Goal: Task Accomplishment & Management: Use online tool/utility

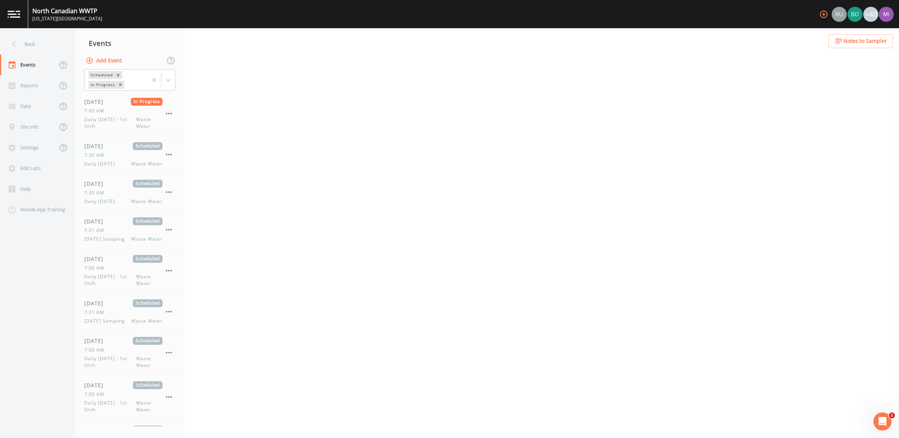
click at [12, 14] on img at bounding box center [14, 14] width 13 height 7
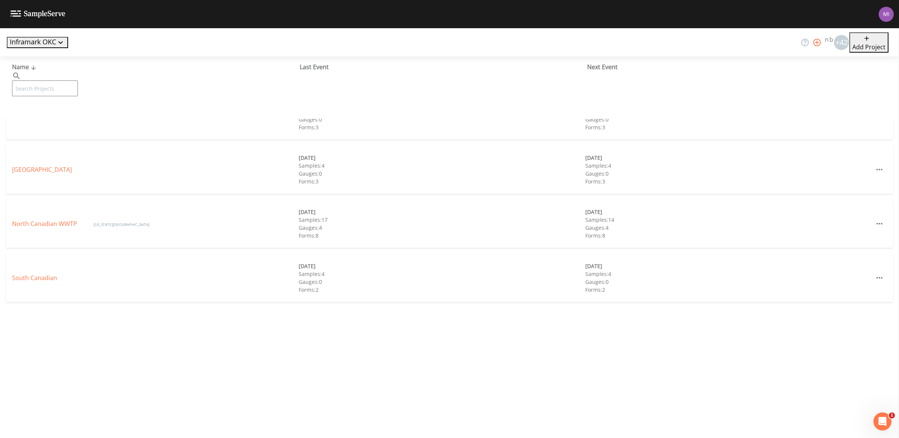
click at [31, 112] on link "[PERSON_NAME][GEOGRAPHIC_DATA]" at bounding box center [65, 115] width 106 height 8
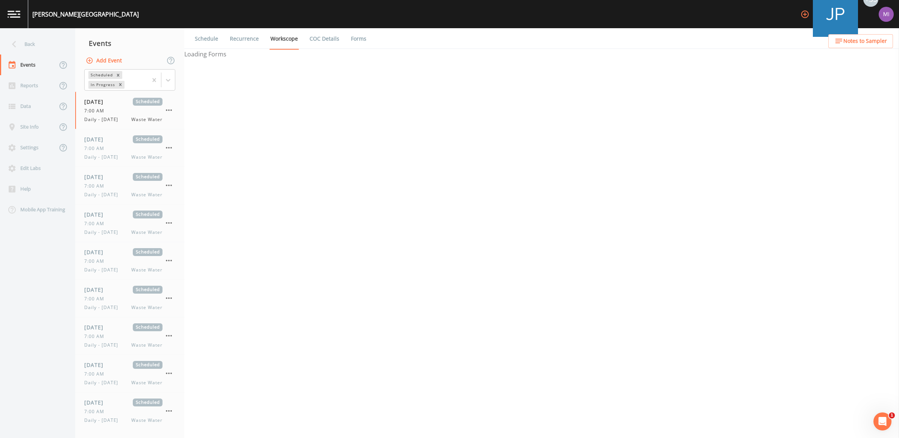
select select "b6a3c313-748b-4795-a028-792ad310bd60"
select select "092b3f94-5697-4c94-9891-da161916fdbb"
select select "b6a3c313-748b-4795-a028-792ad310bd60"
select select "092b3f94-5697-4c94-9891-da161916fdbb"
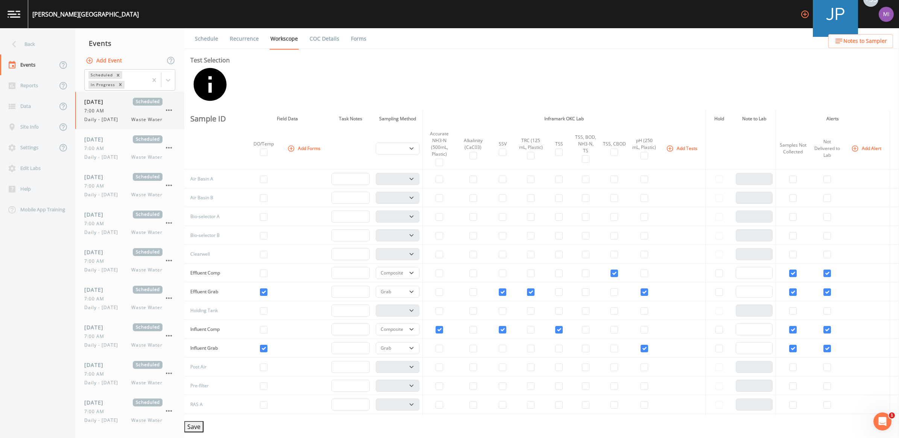
click at [170, 109] on icon "button" at bounding box center [168, 110] width 9 height 9
drag, startPoint x: 492, startPoint y: 232, endPoint x: 482, endPoint y: 224, distance: 13.4
click at [172, 110] on icon "button" at bounding box center [168, 110] width 9 height 9
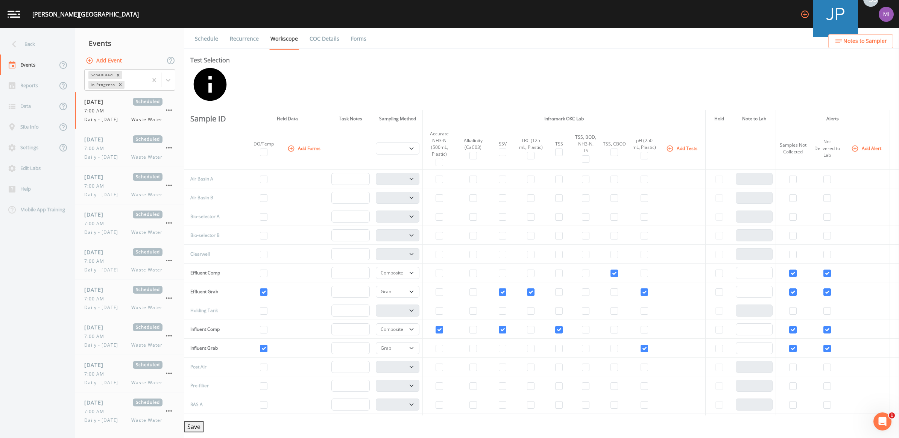
select select "b6a3c313-748b-4795-a028-792ad310bd60"
select select "092b3f94-5697-4c94-9891-da161916fdbb"
select select "b6a3c313-748b-4795-a028-792ad310bd60"
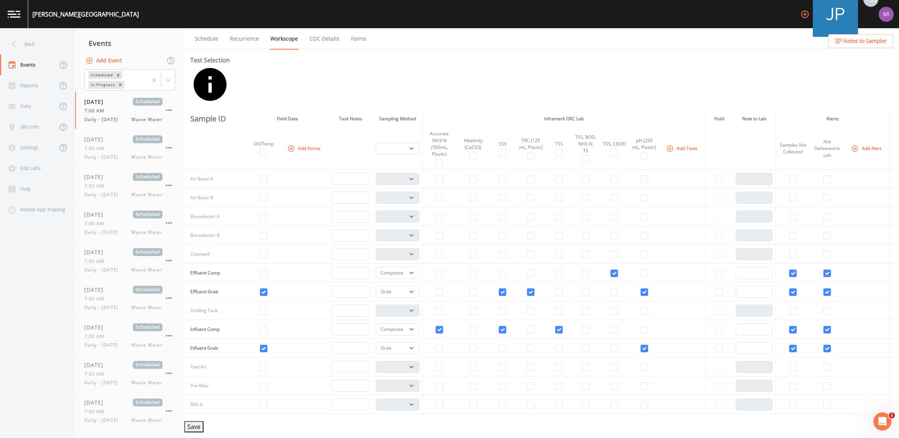
select select "092b3f94-5697-4c94-9891-da161916fdbb"
click at [169, 110] on icon "button" at bounding box center [169, 110] width 6 height 2
click at [172, 111] on icon "button" at bounding box center [168, 110] width 9 height 9
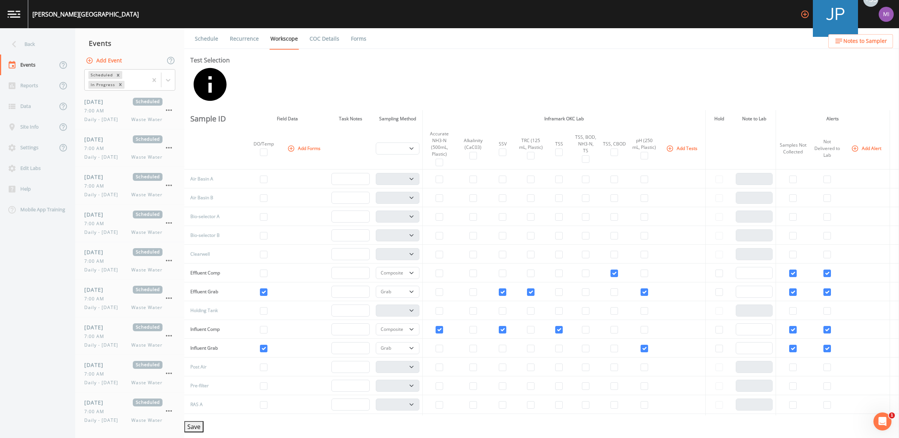
drag, startPoint x: 516, startPoint y: 230, endPoint x: 510, endPoint y: 228, distance: 6.3
click at [166, 149] on icon "button" at bounding box center [168, 147] width 9 height 9
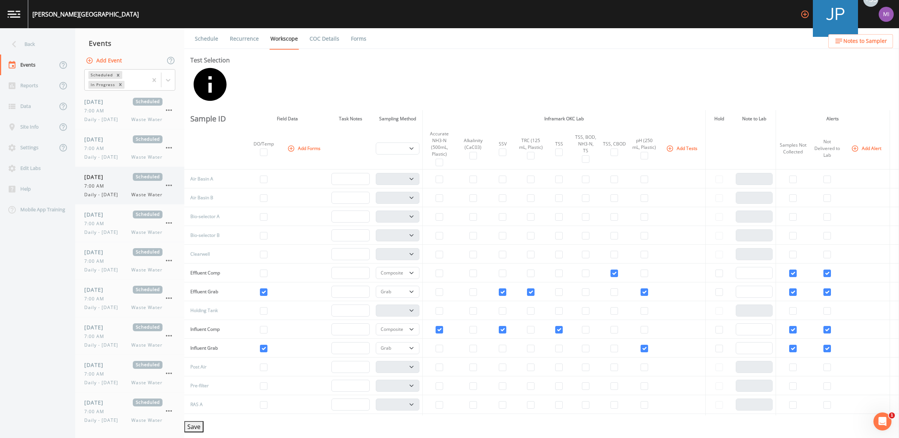
click at [168, 189] on icon "button" at bounding box center [168, 185] width 9 height 9
click at [170, 190] on icon "button" at bounding box center [168, 185] width 9 height 9
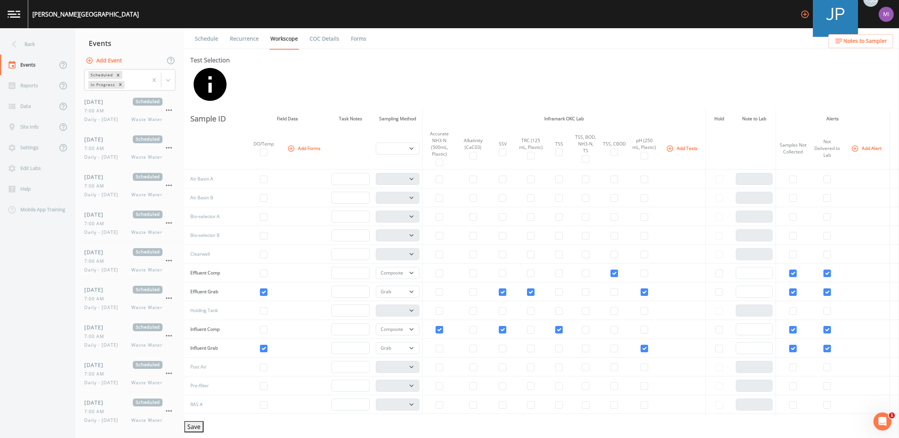
click at [166, 222] on icon "button" at bounding box center [168, 223] width 9 height 9
click at [172, 260] on icon "button" at bounding box center [168, 260] width 9 height 9
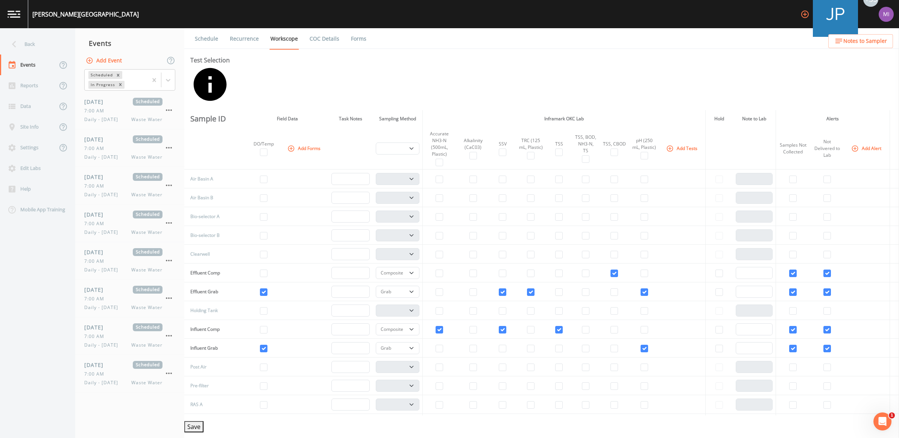
click at [194, 438] on div at bounding box center [449, 438] width 899 height 0
click at [168, 258] on icon "button" at bounding box center [168, 260] width 9 height 9
click at [169, 225] on icon "button" at bounding box center [168, 223] width 9 height 9
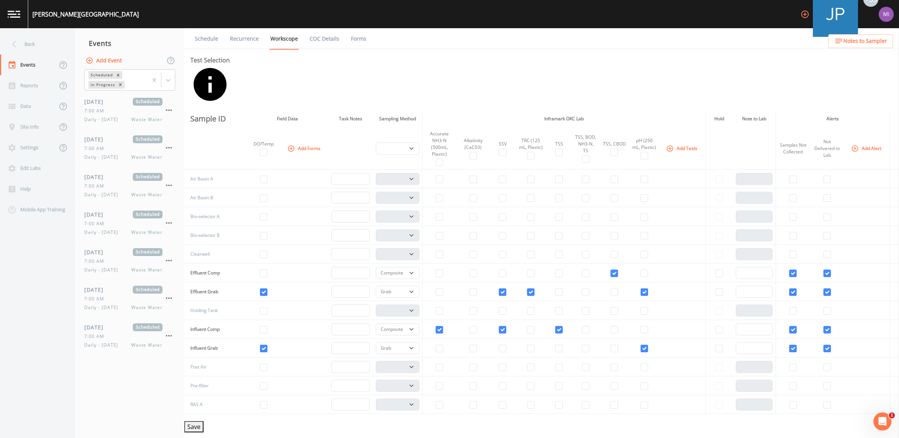
click at [172, 303] on icon "button" at bounding box center [168, 298] width 9 height 9
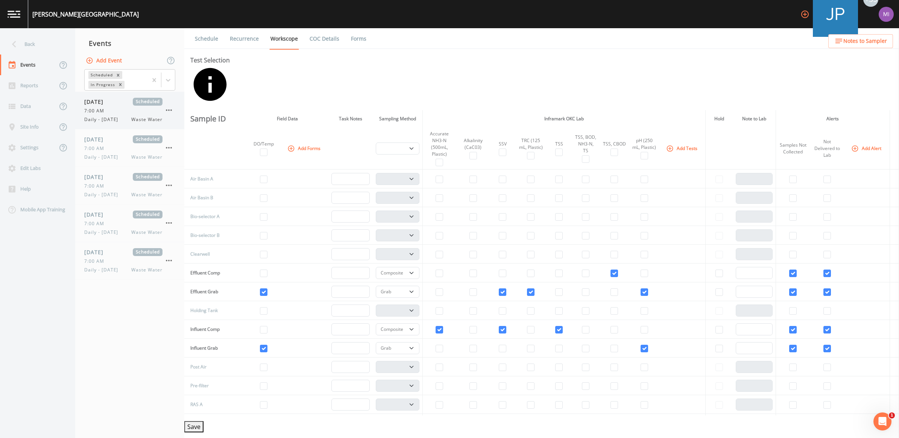
click at [167, 109] on icon "button" at bounding box center [168, 110] width 9 height 9
click at [170, 110] on icon "button" at bounding box center [168, 110] width 9 height 9
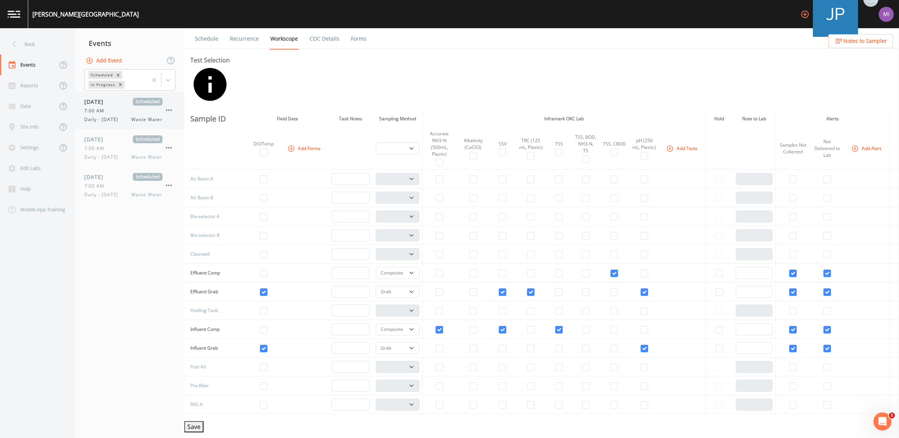
click at [170, 108] on icon "button" at bounding box center [168, 110] width 9 height 9
drag, startPoint x: 516, startPoint y: 231, endPoint x: 514, endPoint y: 228, distance: 4.2
click at [168, 109] on icon "button" at bounding box center [168, 110] width 9 height 9
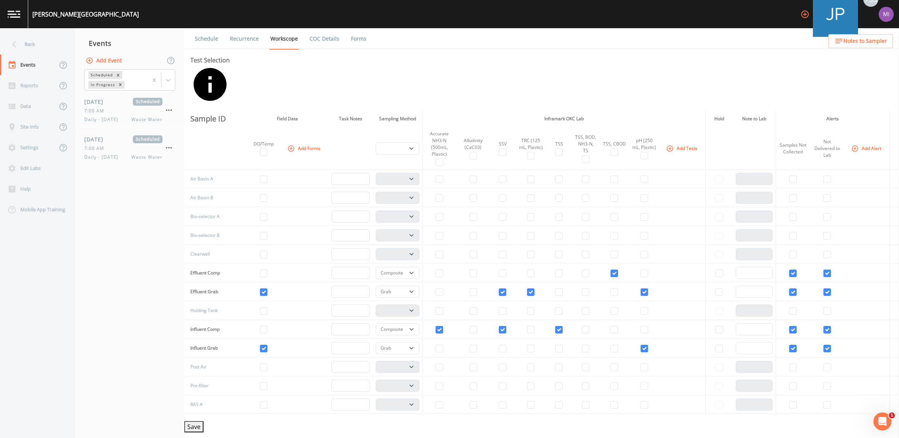
click at [168, 152] on icon "button" at bounding box center [168, 147] width 9 height 9
click at [195, 438] on div at bounding box center [449, 438] width 899 height 0
click at [164, 114] on icon "button" at bounding box center [168, 110] width 9 height 9
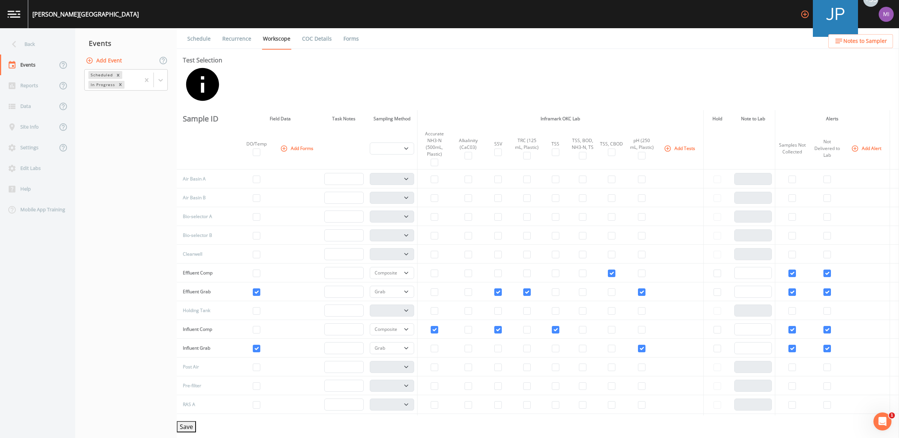
drag, startPoint x: 187, startPoint y: 425, endPoint x: 186, endPoint y: 422, distance: 3.8
click at [186, 423] on button "Save" at bounding box center [186, 426] width 19 height 11
click at [15, 8] on link at bounding box center [14, 14] width 28 height 28
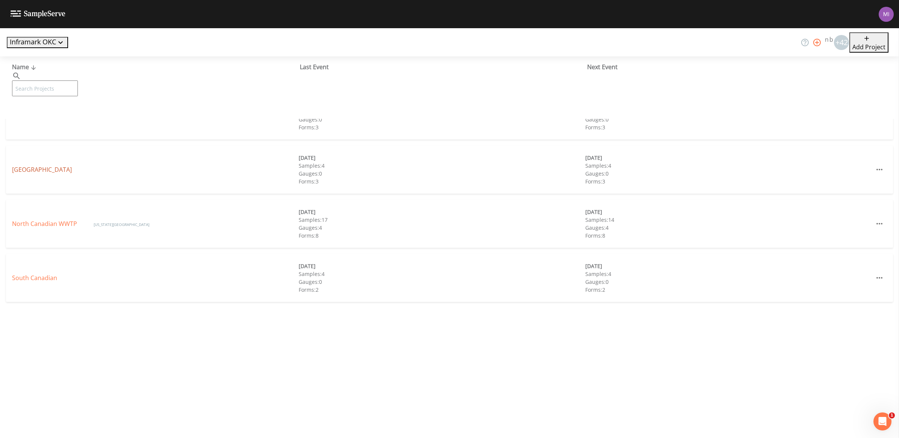
click at [26, 170] on link "[GEOGRAPHIC_DATA]" at bounding box center [42, 170] width 60 height 8
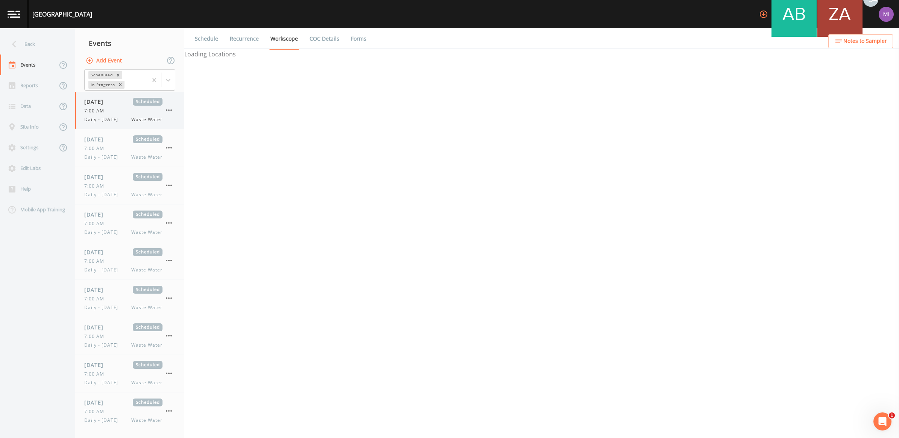
select select "b6a3c313-748b-4795-a028-792ad310bd60"
select select "092b3f94-5697-4c94-9891-da161916fdbb"
select select "b6a3c313-748b-4795-a028-792ad310bd60"
select select "092b3f94-5697-4c94-9891-da161916fdbb"
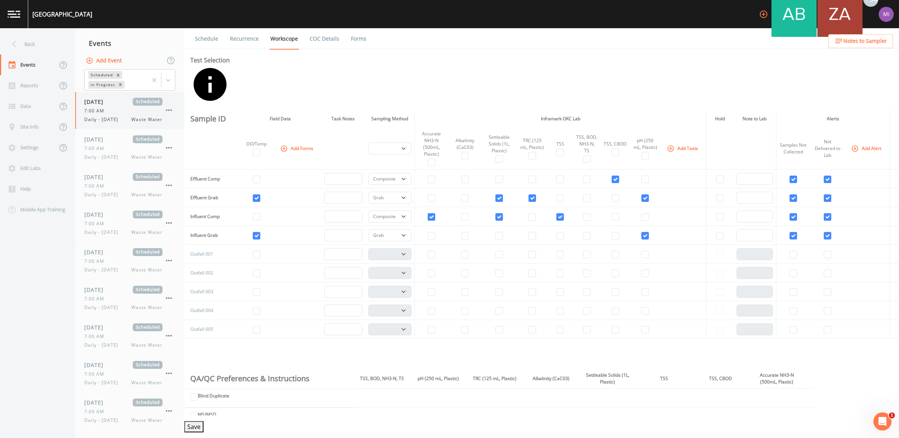
click at [168, 108] on icon "button" at bounding box center [168, 110] width 9 height 9
select select "b6a3c313-748b-4795-a028-792ad310bd60"
select select "092b3f94-5697-4c94-9891-da161916fdbb"
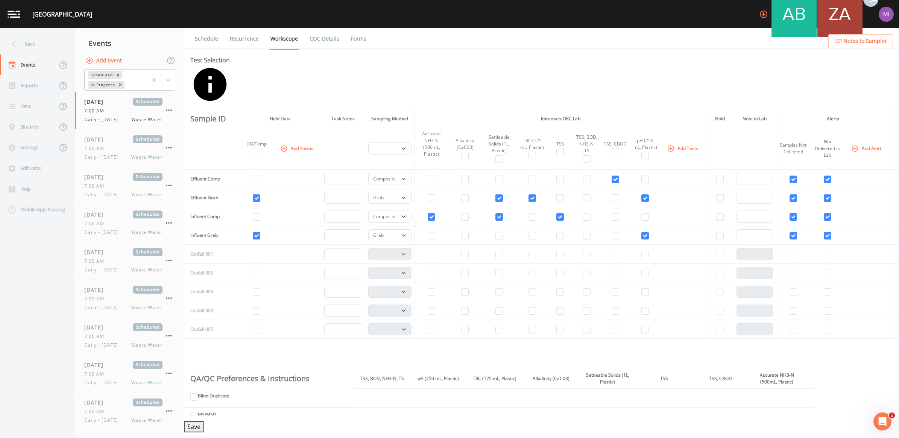
select select "b6a3c313-748b-4795-a028-792ad310bd60"
select select "092b3f94-5697-4c94-9891-da161916fdbb"
click at [169, 108] on icon "button" at bounding box center [168, 110] width 9 height 9
click at [516, 264] on td at bounding box center [499, 273] width 35 height 19
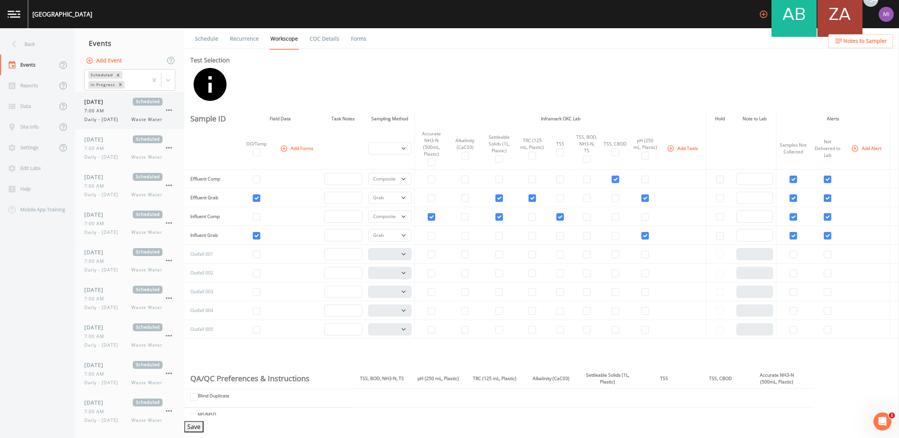
click at [166, 109] on icon "button" at bounding box center [168, 110] width 9 height 9
click at [166, 147] on icon "button" at bounding box center [168, 147] width 9 height 9
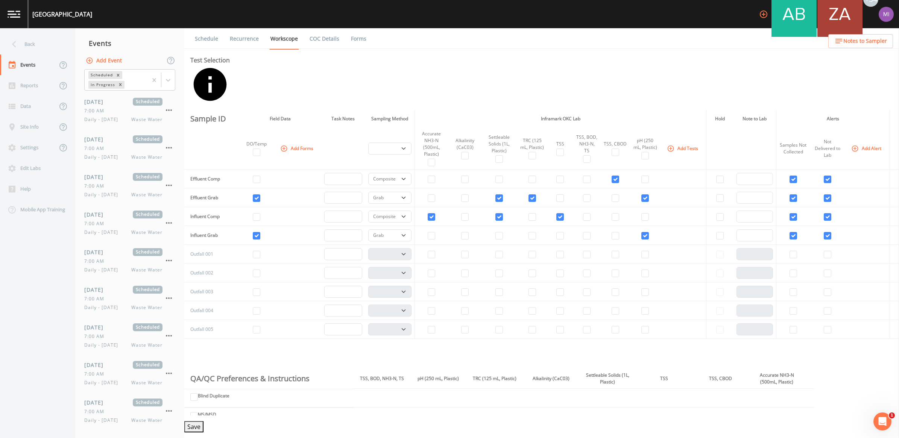
click at [166, 188] on icon "button" at bounding box center [168, 185] width 9 height 9
click at [172, 228] on icon "button" at bounding box center [168, 223] width 9 height 9
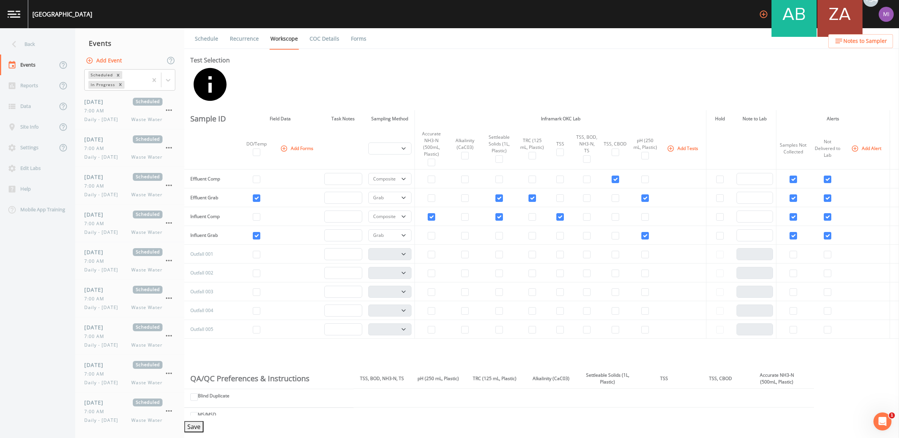
click at [167, 302] on icon "button" at bounding box center [168, 298] width 9 height 9
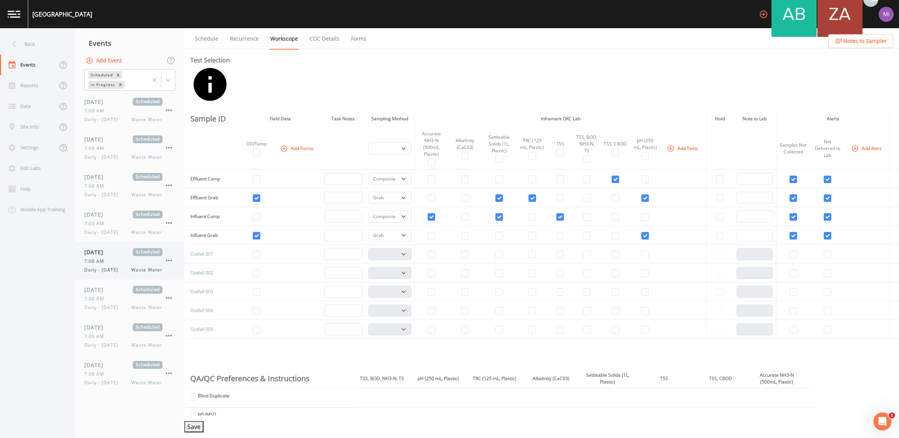
click at [166, 256] on button "button" at bounding box center [169, 260] width 13 height 13
click at [172, 340] on icon "button" at bounding box center [168, 335] width 9 height 9
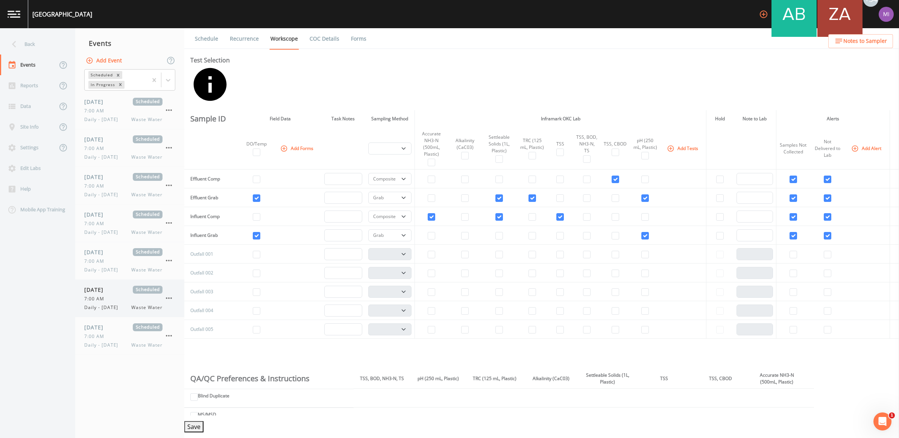
click at [171, 301] on icon "button" at bounding box center [168, 298] width 9 height 9
click at [170, 224] on icon "button" at bounding box center [168, 223] width 9 height 9
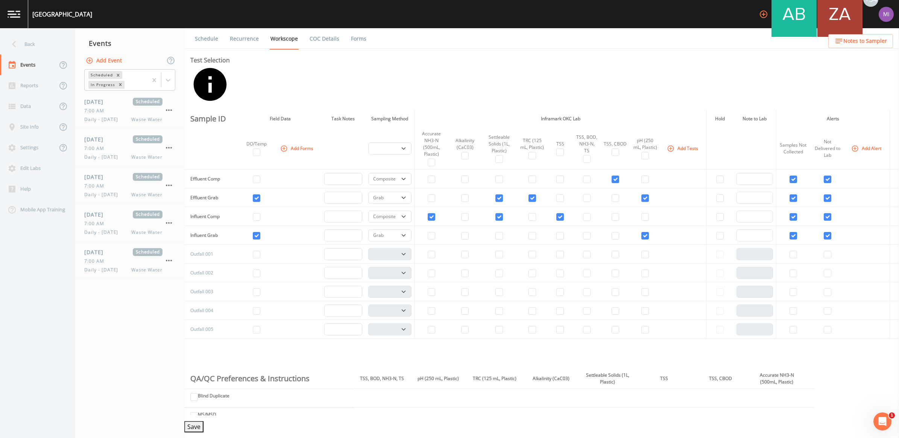
click at [166, 222] on icon "button" at bounding box center [168, 223] width 9 height 9
click at [170, 187] on icon "button" at bounding box center [168, 185] width 9 height 9
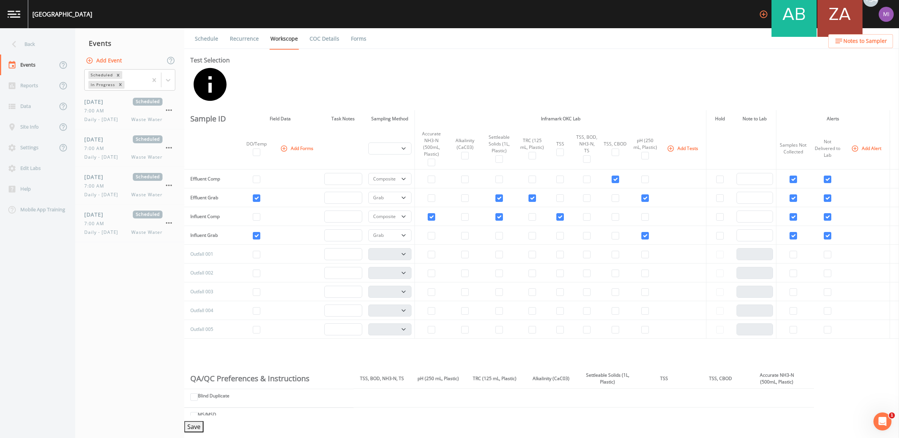
click at [169, 223] on icon "button" at bounding box center [169, 223] width 6 height 2
click at [168, 147] on icon "button" at bounding box center [168, 147] width 9 height 9
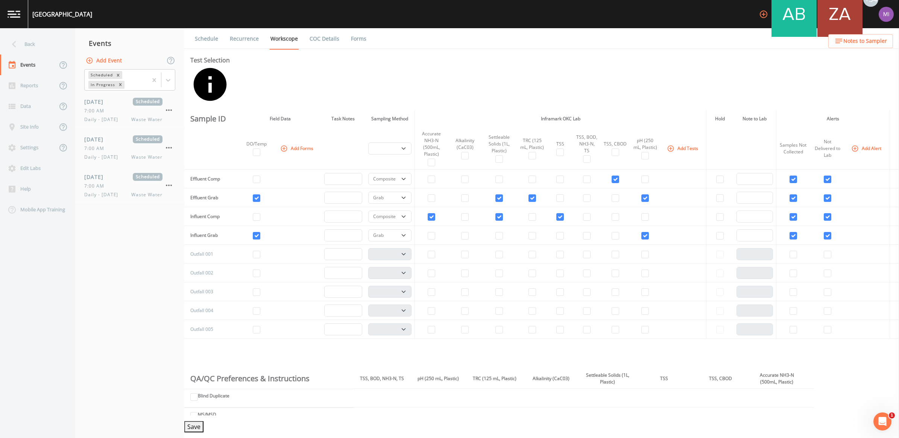
drag, startPoint x: 516, startPoint y: 230, endPoint x: 472, endPoint y: 219, distance: 44.9
click at [168, 108] on icon "button" at bounding box center [168, 110] width 9 height 9
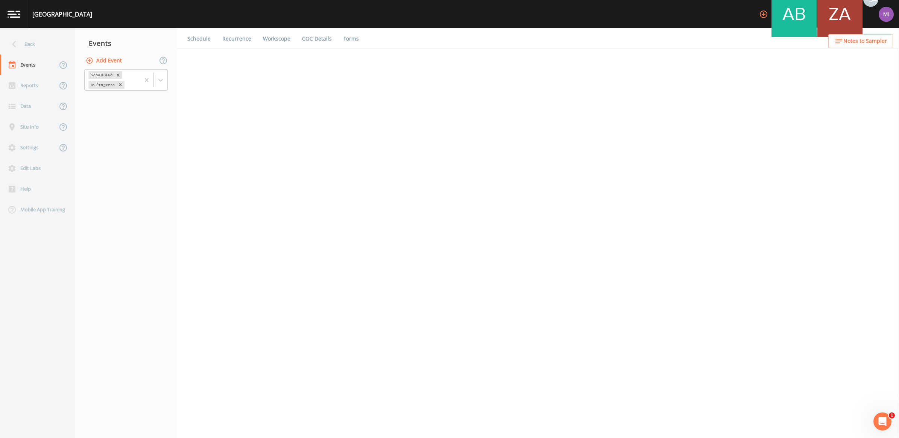
select select "b6a3c313-748b-4795-a028-792ad310bd60"
select select "092b3f94-5697-4c94-9891-da161916fdbb"
select select "b6a3c313-748b-4795-a028-792ad310bd60"
select select "092b3f94-5697-4c94-9891-da161916fdbb"
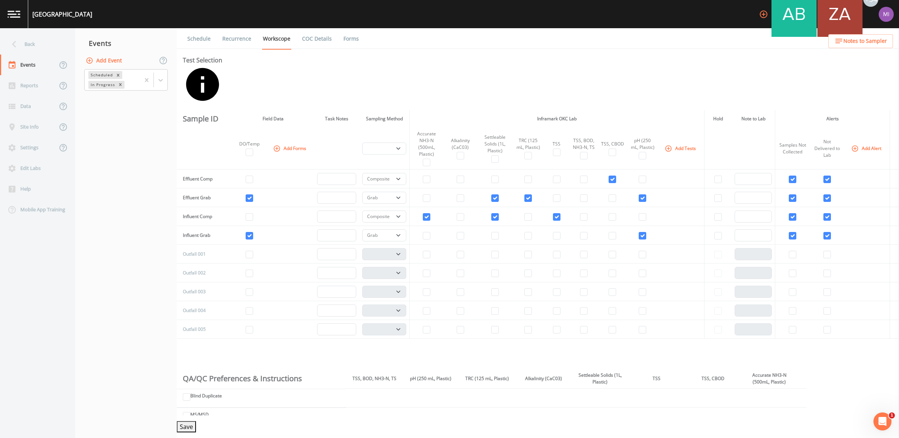
click at [12, 12] on img at bounding box center [14, 14] width 13 height 7
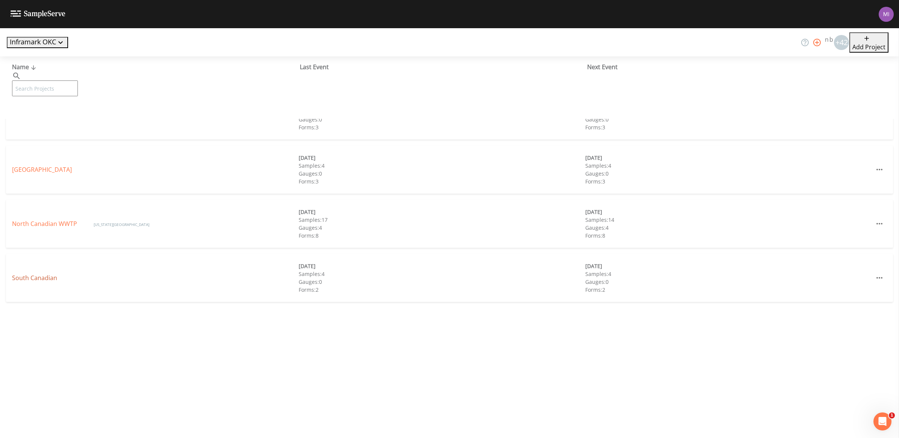
click at [44, 276] on link "South Canadian" at bounding box center [34, 278] width 45 height 8
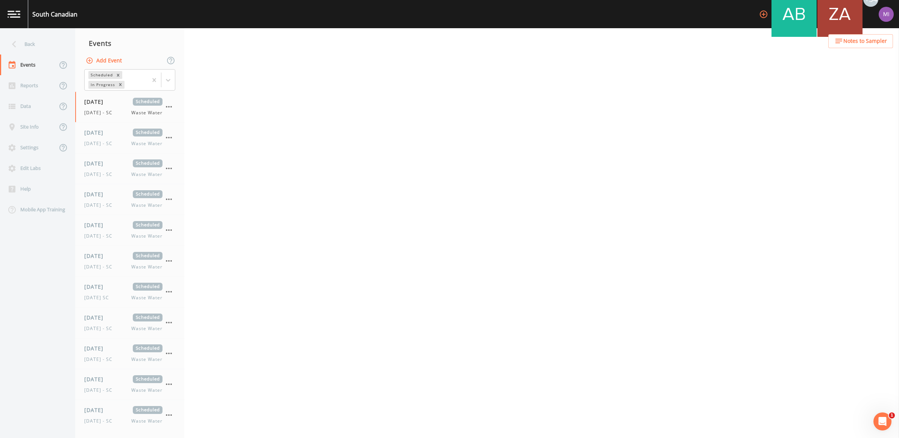
select select "b6a3c313-748b-4795-a028-792ad310bd60"
select select "092b3f94-5697-4c94-9891-da161916fdbb"
select select "b6a3c313-748b-4795-a028-792ad310bd60"
select select "092b3f94-5697-4c94-9891-da161916fdbb"
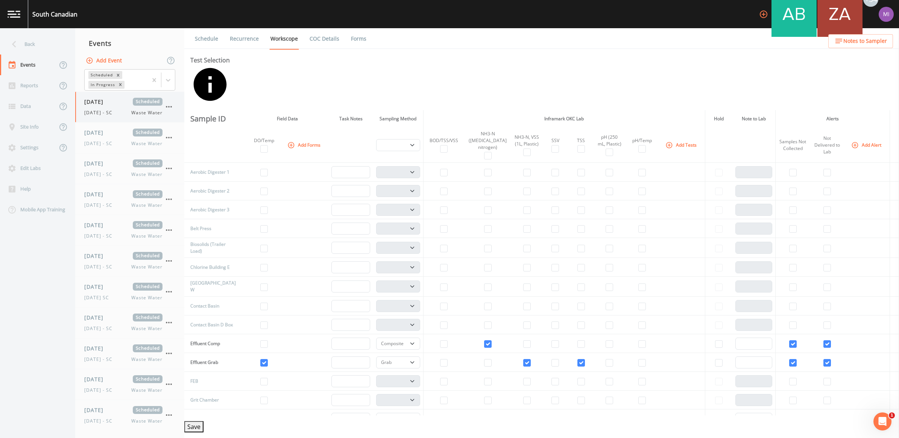
click at [166, 105] on icon "button" at bounding box center [168, 106] width 9 height 9
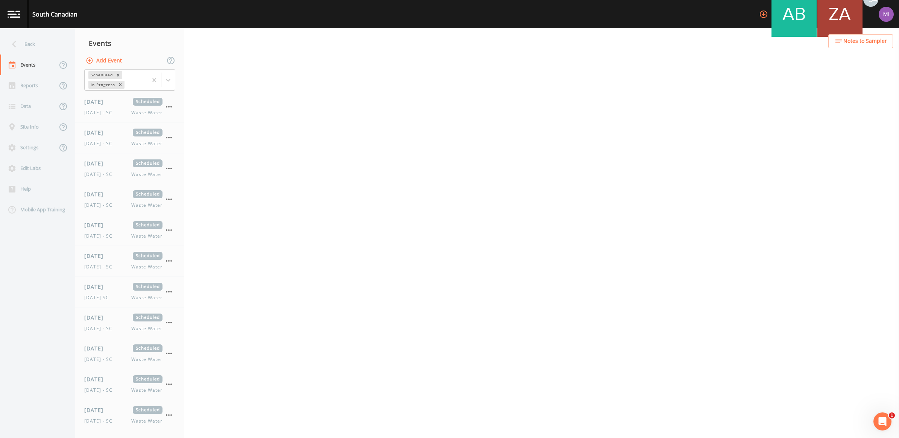
select select "b6a3c313-748b-4795-a028-792ad310bd60"
select select "092b3f94-5697-4c94-9891-da161916fdbb"
select select "b6a3c313-748b-4795-a028-792ad310bd60"
select select "092b3f94-5697-4c94-9891-da161916fdbb"
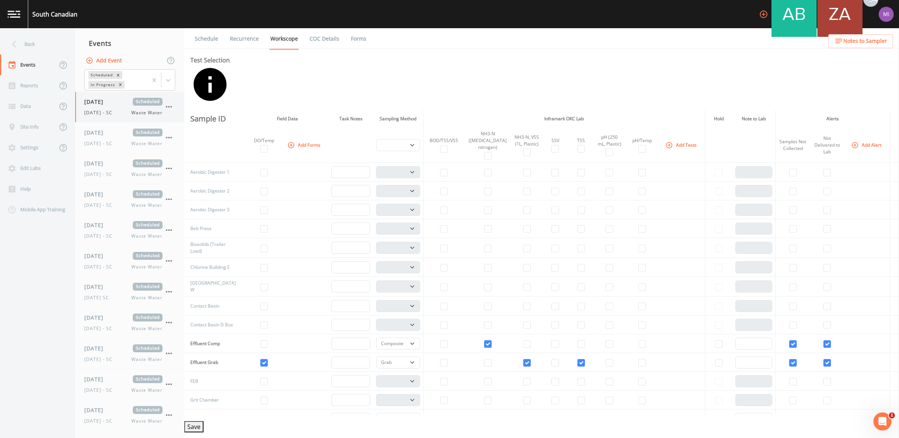
click at [170, 106] on icon "button" at bounding box center [168, 106] width 9 height 9
click at [166, 105] on icon "button" at bounding box center [168, 106] width 9 height 9
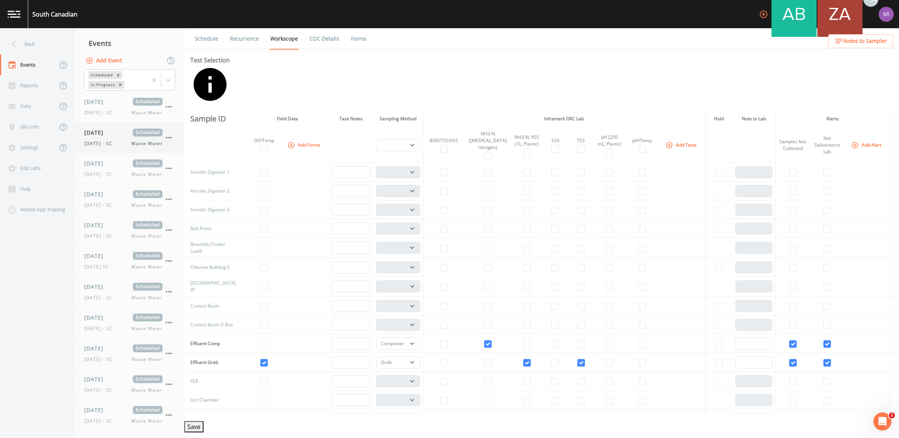
click at [167, 135] on icon "button" at bounding box center [168, 137] width 9 height 9
click at [167, 166] on icon "button" at bounding box center [168, 168] width 9 height 9
click at [211, 438] on div at bounding box center [449, 438] width 899 height 0
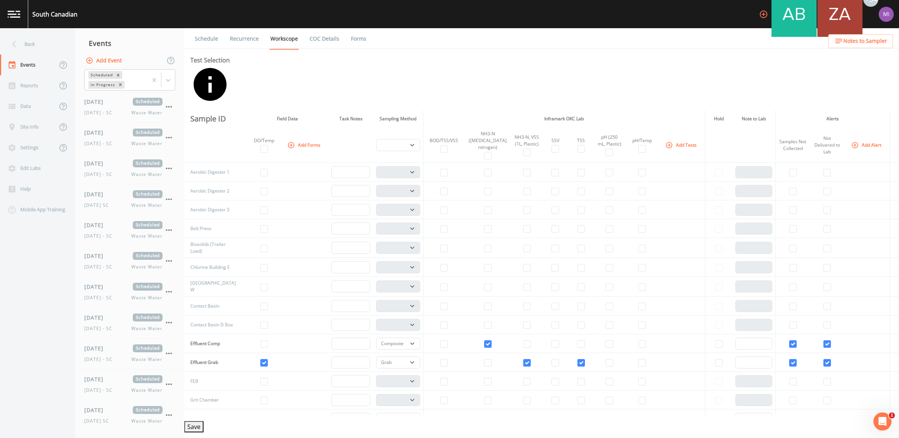
select select "b6a3c313-748b-4795-a028-792ad310bd60"
select select "092b3f94-5697-4c94-9891-da161916fdbb"
select select "b6a3c313-748b-4795-a028-792ad310bd60"
select select "092b3f94-5697-4c94-9891-da161916fdbb"
click at [14, 6] on link at bounding box center [14, 14] width 28 height 28
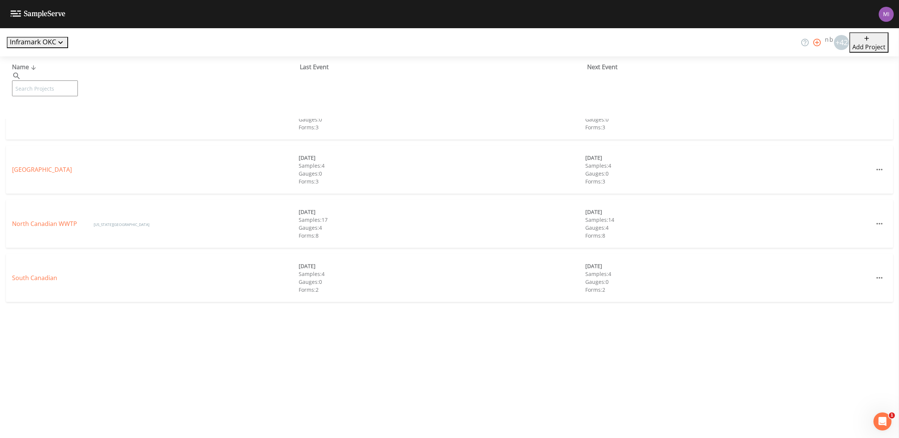
click at [35, 42] on button "Inframark OKC" at bounding box center [37, 42] width 61 height 11
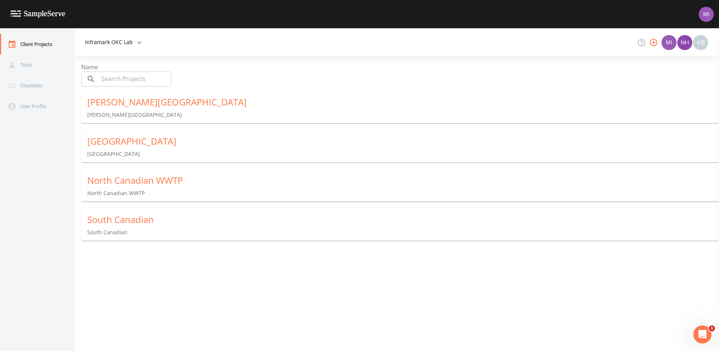
click at [118, 178] on div "North Canadian WWTP" at bounding box center [403, 180] width 632 height 12
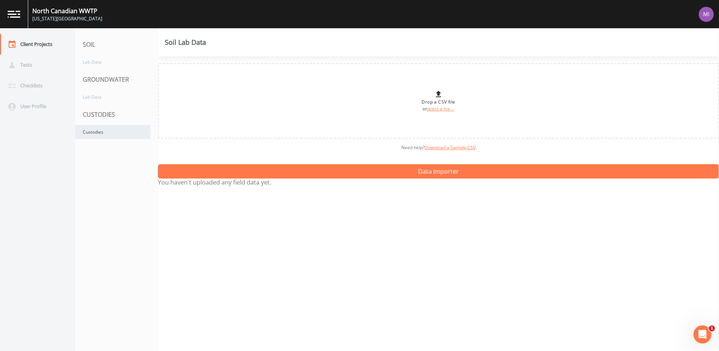
click at [94, 131] on div "Custodies" at bounding box center [112, 132] width 75 height 14
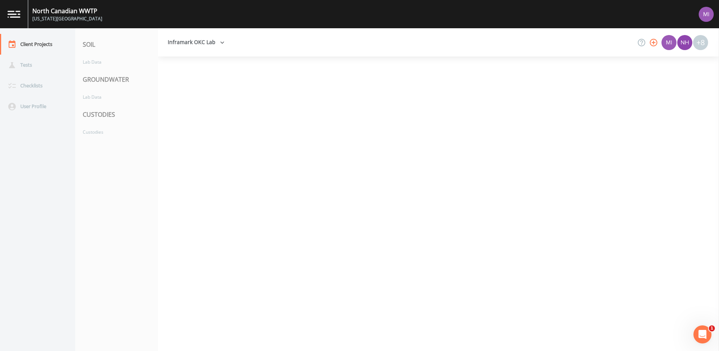
click at [318, 152] on div at bounding box center [438, 203] width 561 height 294
click at [322, 119] on div at bounding box center [438, 203] width 561 height 294
click at [24, 67] on div "Tests" at bounding box center [34, 65] width 68 height 21
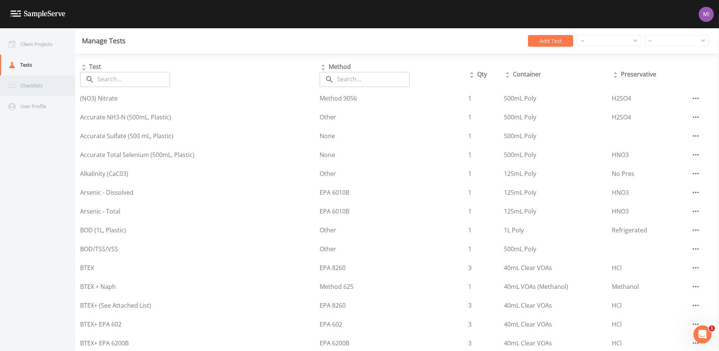
click at [41, 87] on div "Checklists" at bounding box center [34, 85] width 68 height 21
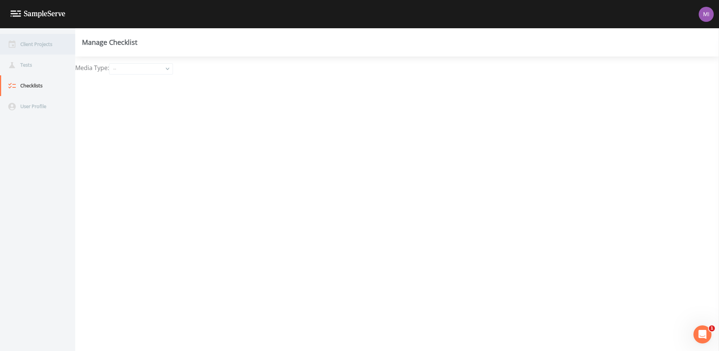
click at [44, 46] on div "Client Projects" at bounding box center [34, 44] width 68 height 21
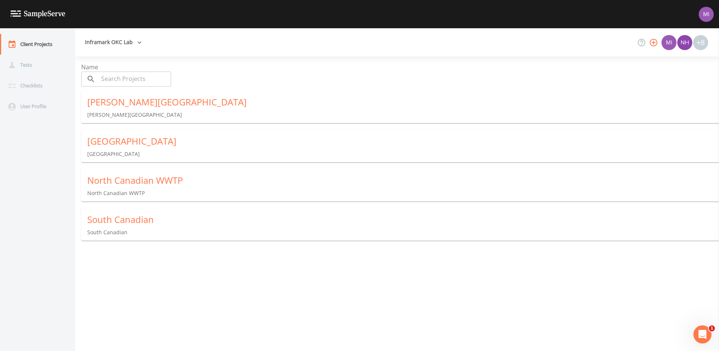
click at [117, 180] on div "North Canadian WWTP" at bounding box center [403, 180] width 632 height 12
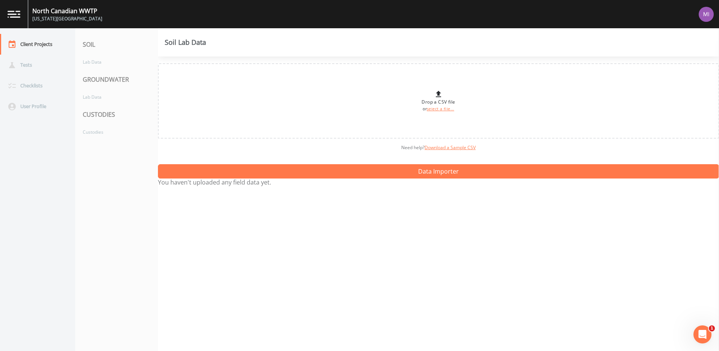
click at [98, 118] on div "CUSTODIES" at bounding box center [116, 114] width 83 height 21
click at [97, 134] on div "Custodies" at bounding box center [112, 132] width 75 height 14
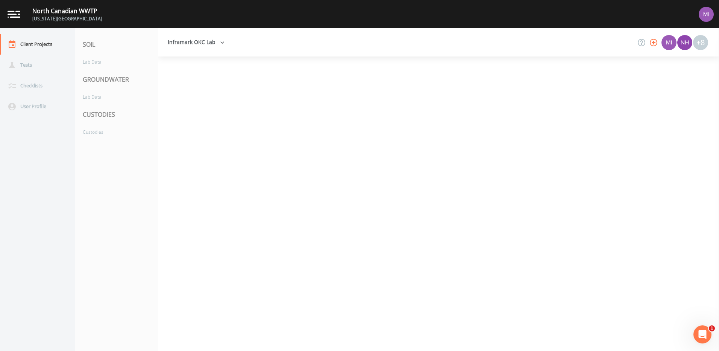
click at [211, 41] on button "Inframark OKC Lab" at bounding box center [196, 42] width 63 height 14
click at [211, 41] on div at bounding box center [359, 175] width 719 height 351
click at [211, 41] on button "Inframark OKC Lab" at bounding box center [196, 42] width 63 height 14
click at [204, 59] on link "Inframark OKC" at bounding box center [197, 59] width 65 height 14
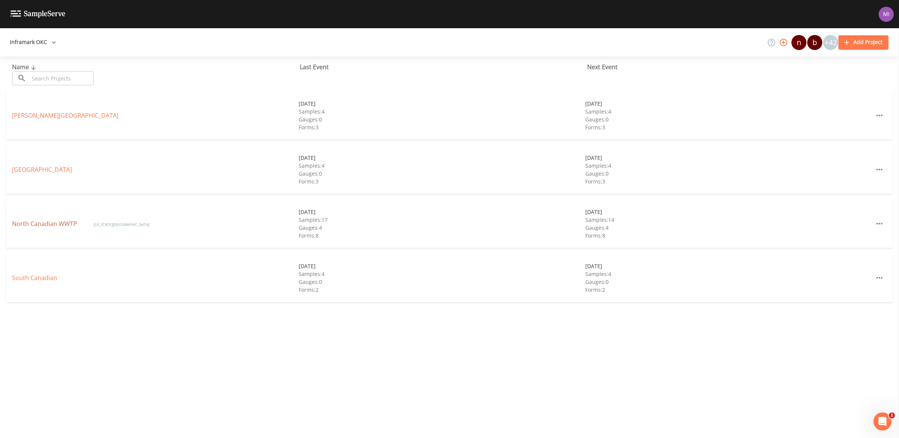
click at [68, 225] on link "North Canadian WWTP" at bounding box center [45, 224] width 67 height 8
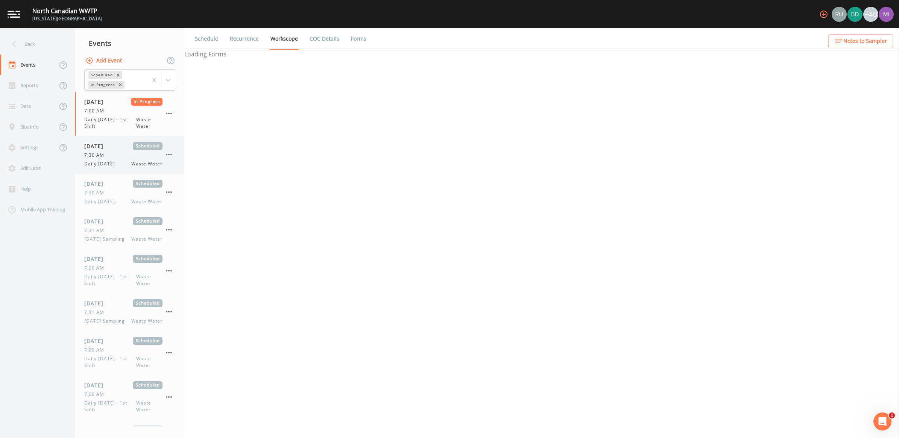
select select "092b3f94-5697-4c94-9891-da161916fdbb"
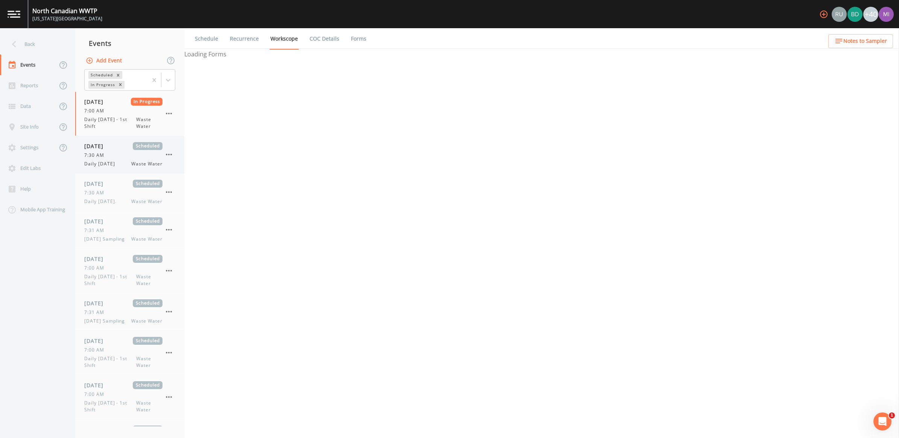
select select "b6a3c313-748b-4795-a028-792ad310bd60"
select select "092b3f94-5697-4c94-9891-da161916fdbb"
select select "b6a3c313-748b-4795-a028-792ad310bd60"
select select "092b3f94-5697-4c94-9891-da161916fdbb"
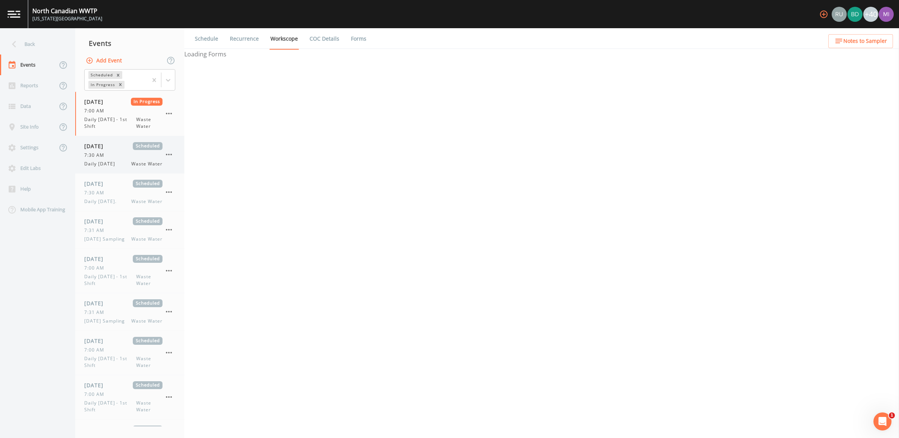
select select "092b3f94-5697-4c94-9891-da161916fdbb"
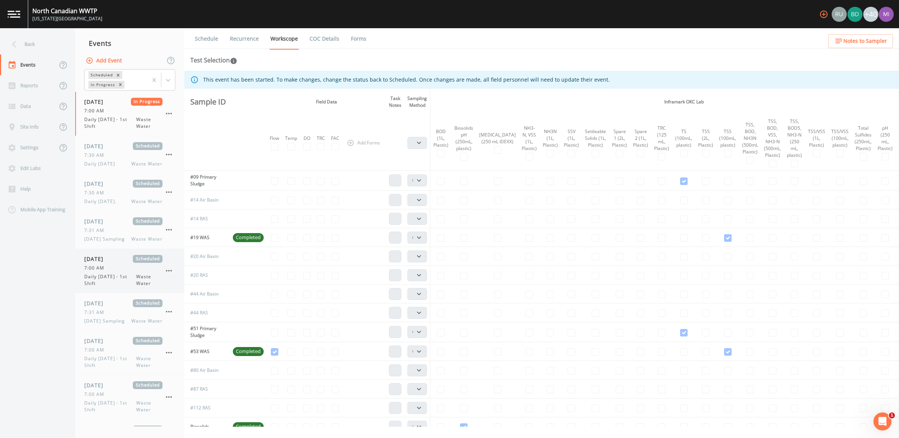
click at [169, 269] on icon "button" at bounding box center [168, 270] width 9 height 9
click at [191, 317] on p "Delete" at bounding box center [206, 315] width 49 height 9
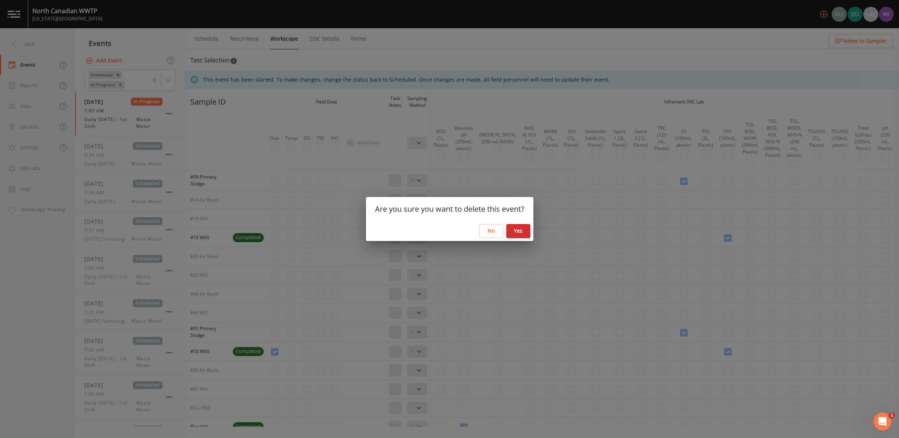
click at [515, 231] on button "Yes" at bounding box center [518, 231] width 24 height 14
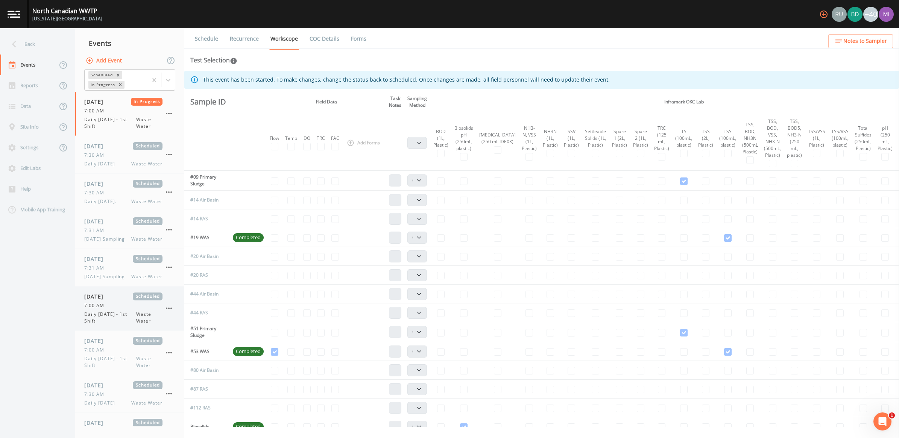
click at [168, 354] on icon "button" at bounding box center [169, 353] width 6 height 2
click at [181, 395] on div at bounding box center [176, 398] width 14 height 8
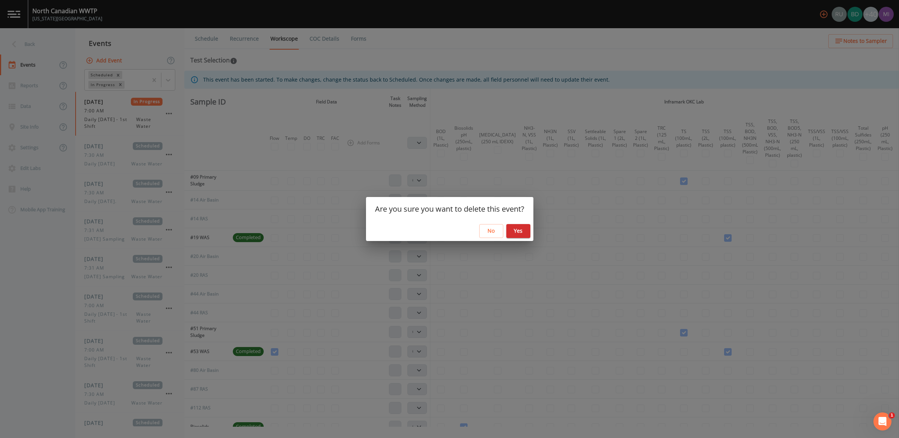
click at [518, 232] on button "Yes" at bounding box center [518, 231] width 24 height 14
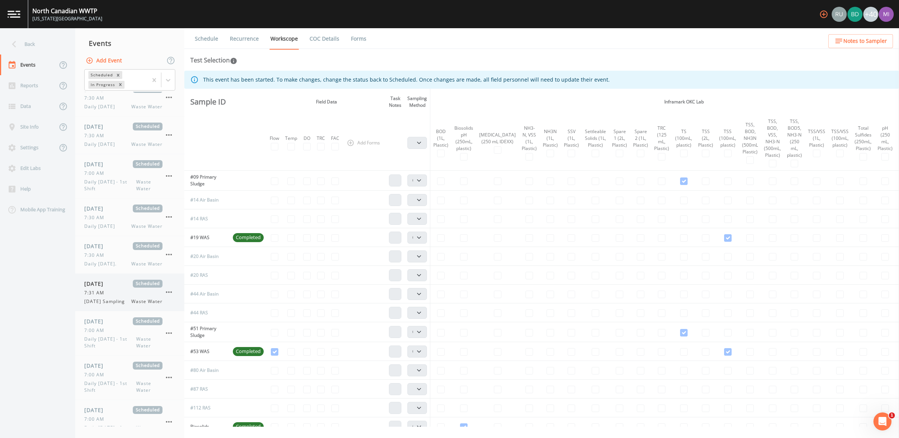
scroll to position [282, 0]
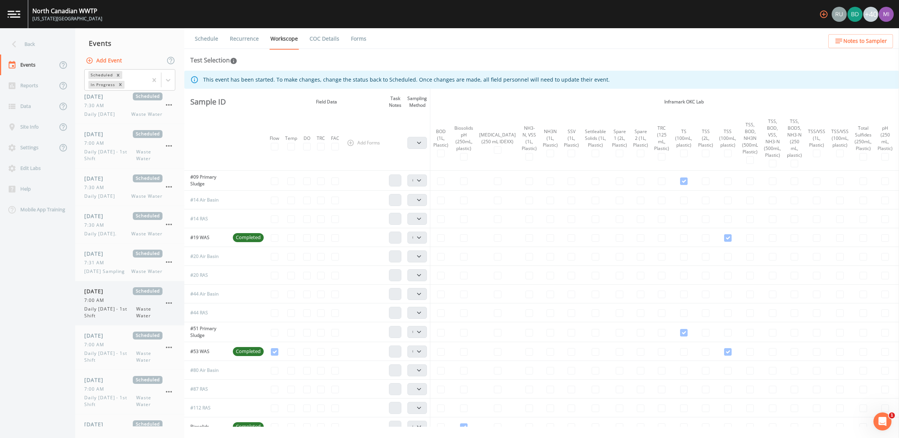
click at [168, 304] on icon "button" at bounding box center [169, 303] width 6 height 2
click at [192, 345] on p "Delete" at bounding box center [206, 348] width 49 height 9
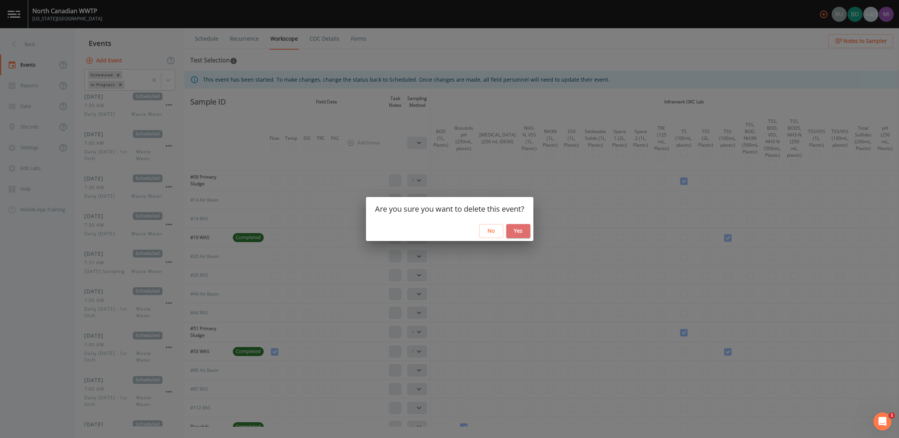
click at [517, 229] on button "Yes" at bounding box center [518, 231] width 24 height 14
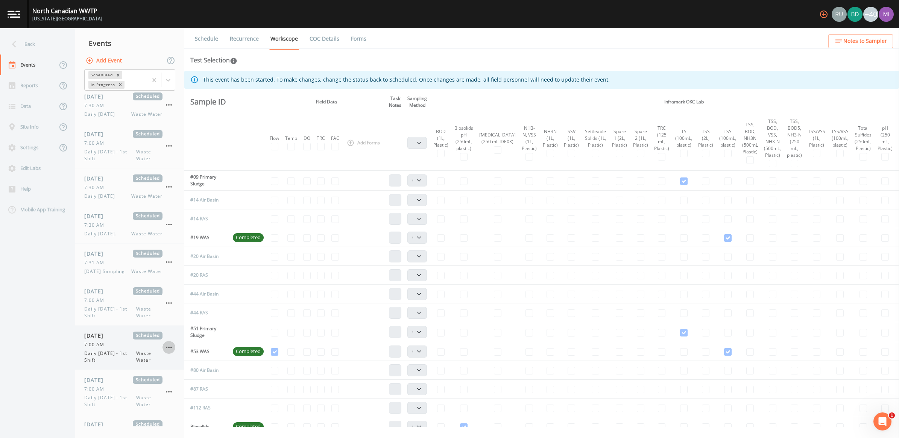
click at [172, 348] on icon "button" at bounding box center [168, 347] width 9 height 9
click at [199, 392] on p "Delete" at bounding box center [206, 392] width 49 height 9
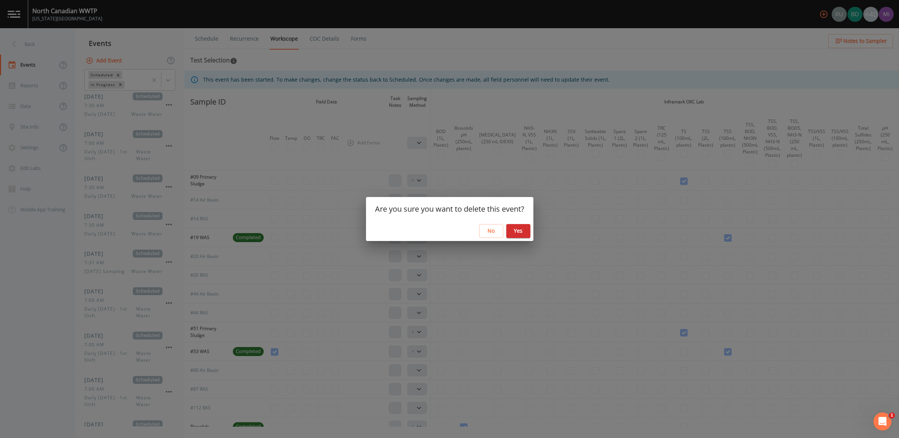
click at [521, 229] on button "Yes" at bounding box center [518, 231] width 24 height 14
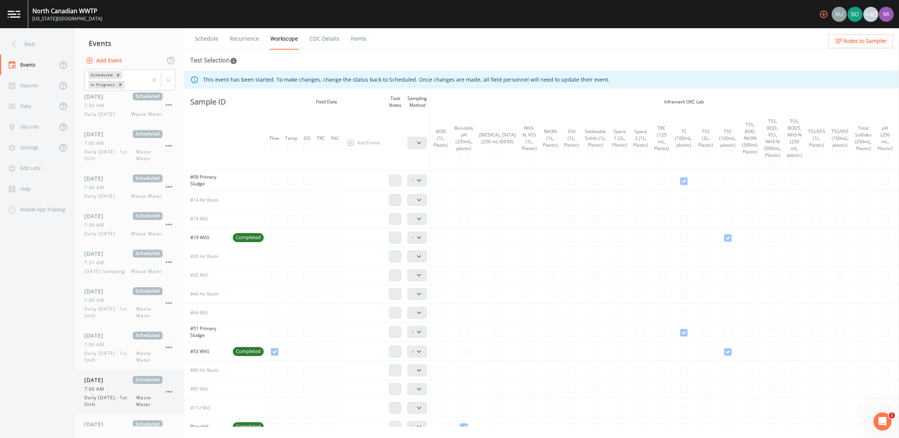
click at [168, 392] on icon "button" at bounding box center [168, 391] width 9 height 9
click at [115, 356] on div at bounding box center [449, 219] width 899 height 438
click at [168, 348] on icon "button" at bounding box center [168, 347] width 9 height 9
click at [108, 308] on div at bounding box center [449, 219] width 899 height 438
click at [170, 303] on icon "button" at bounding box center [168, 303] width 9 height 9
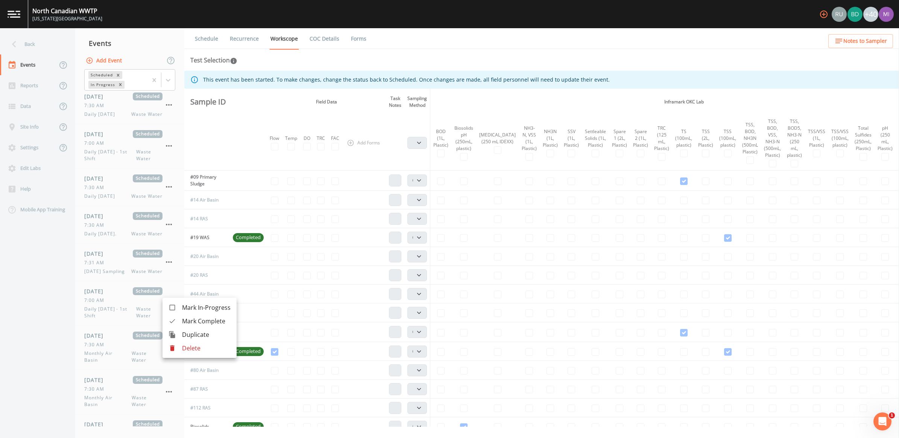
drag, startPoint x: 177, startPoint y: 347, endPoint x: 183, endPoint y: 346, distance: 5.7
click at [183, 346] on li "Delete" at bounding box center [200, 349] width 74 height 14
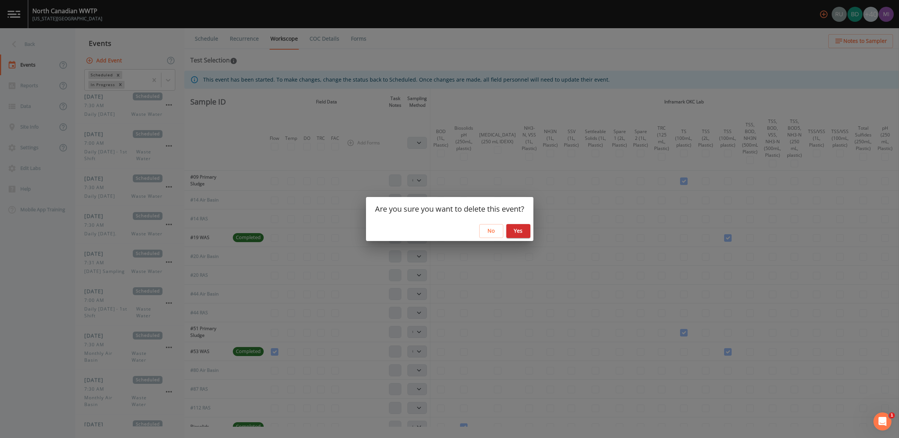
click at [520, 229] on button "Yes" at bounding box center [518, 231] width 24 height 14
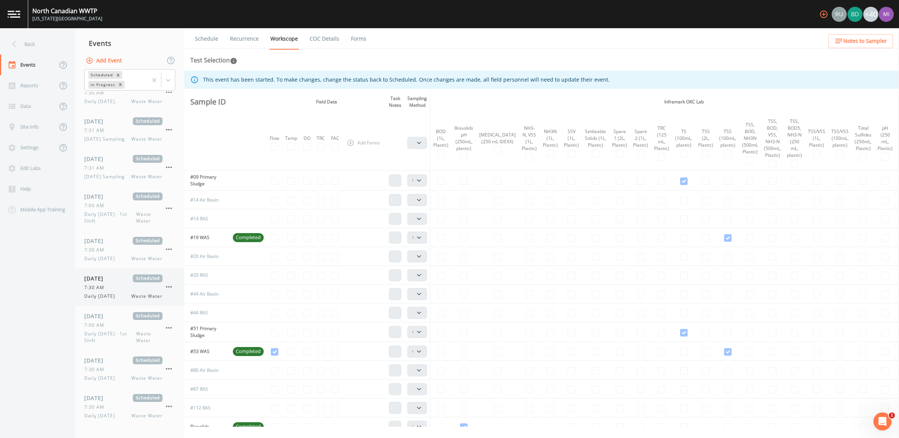
scroll to position [43, 0]
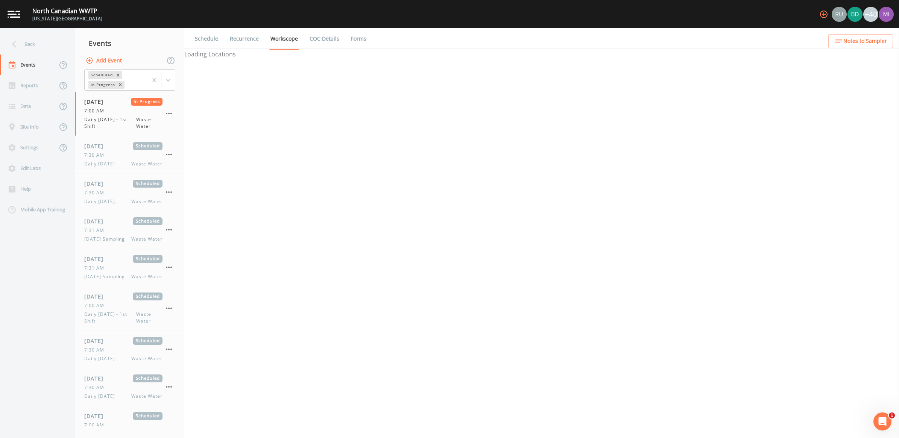
select select "092b3f94-5697-4c94-9891-da161916fdbb"
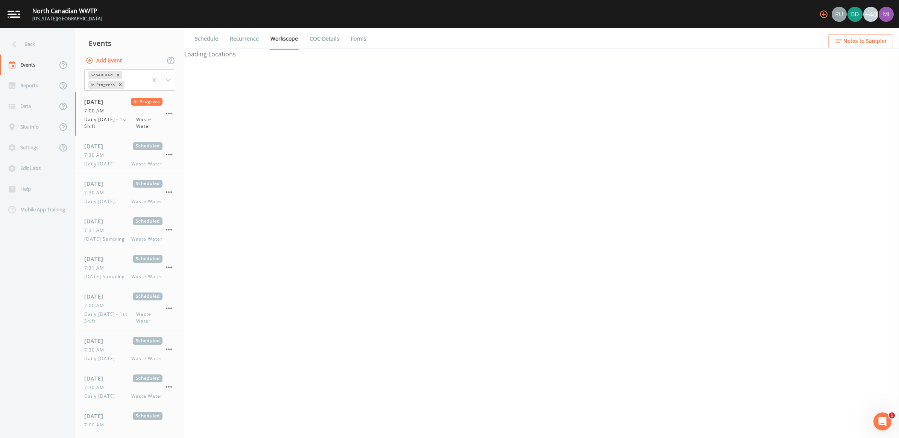
select select "b6a3c313-748b-4795-a028-792ad310bd60"
select select "092b3f94-5697-4c94-9891-da161916fdbb"
select select "b6a3c313-748b-4795-a028-792ad310bd60"
select select "092b3f94-5697-4c94-9891-da161916fdbb"
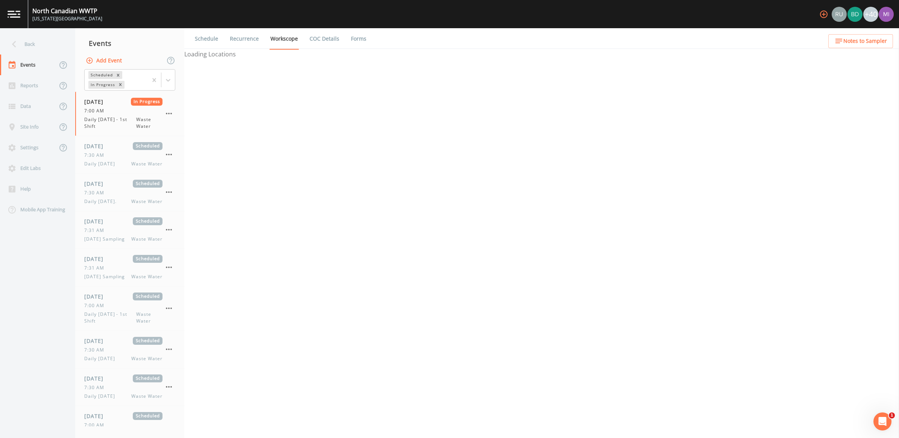
select select "092b3f94-5697-4c94-9891-da161916fdbb"
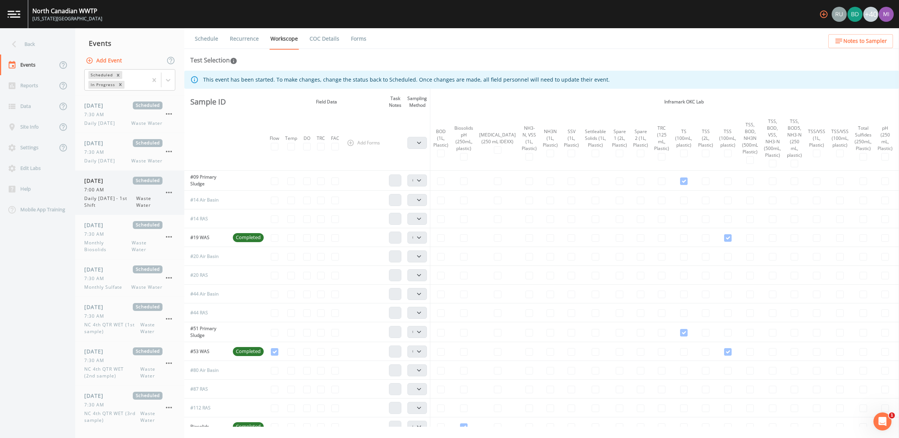
scroll to position [564, 0]
